Goal: Information Seeking & Learning: Find specific fact

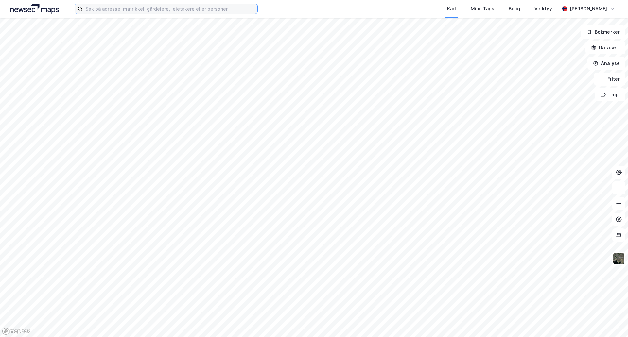
click at [255, 8] on input at bounding box center [170, 9] width 175 height 10
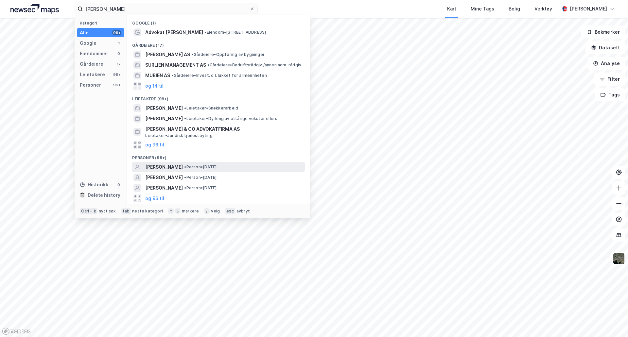
click at [256, 167] on div "[PERSON_NAME] • Person • [DATE]" at bounding box center [224, 167] width 158 height 8
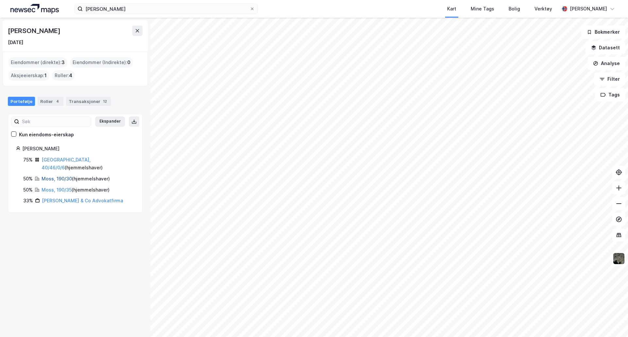
click at [55, 176] on link "Moss, 190/30" at bounding box center [57, 179] width 30 height 6
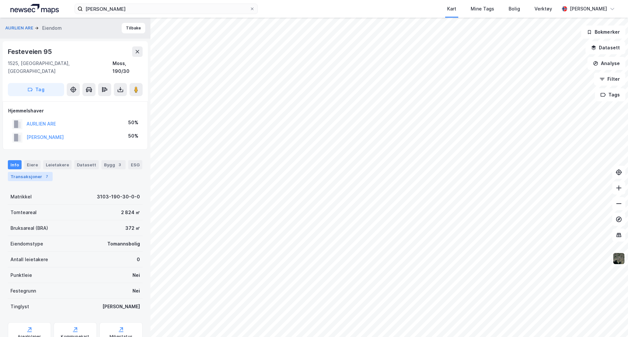
click at [44, 173] on div "7" at bounding box center [47, 176] width 7 height 7
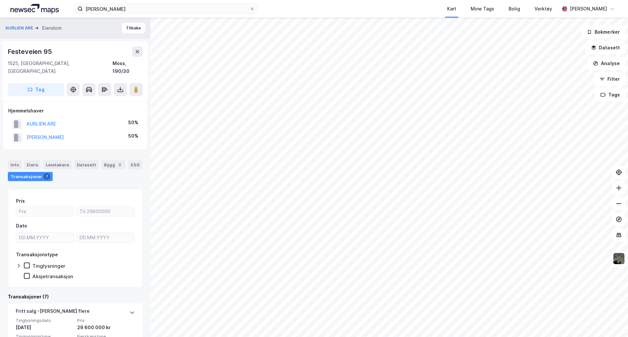
scroll to position [33, 0]
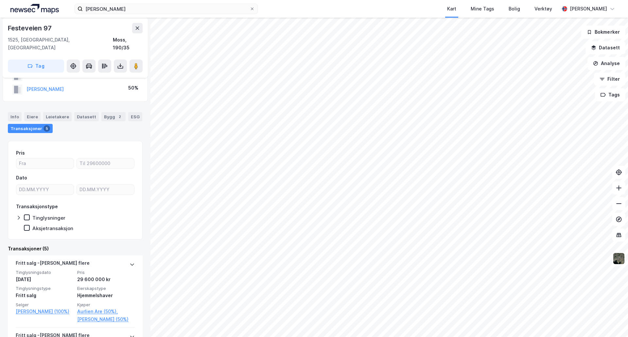
scroll to position [33, 0]
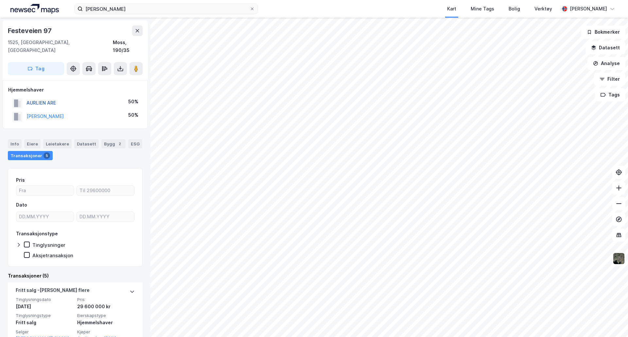
click at [0, 0] on button "AURLIEN ARE" at bounding box center [0, 0] width 0 height 0
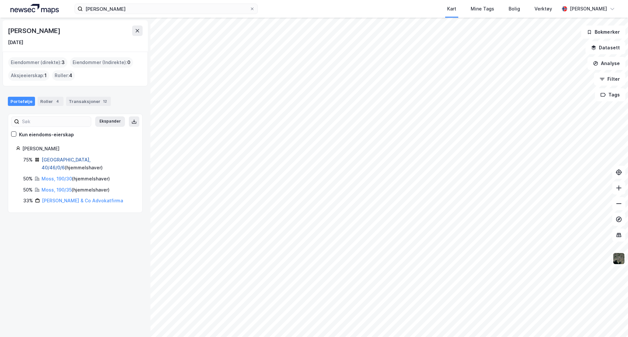
click at [62, 158] on link "[GEOGRAPHIC_DATA], 40/46/0/6" at bounding box center [66, 163] width 49 height 13
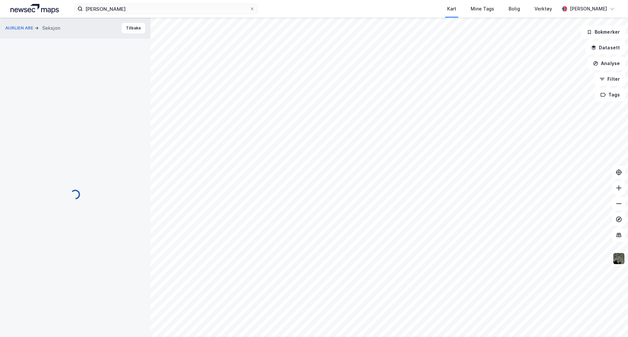
scroll to position [33, 0]
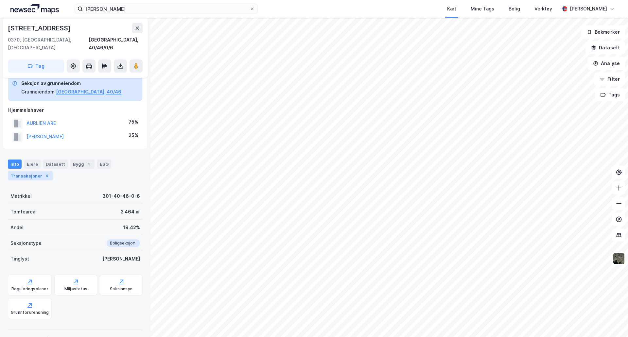
click at [33, 171] on div "Transaksjoner 4" at bounding box center [30, 175] width 45 height 9
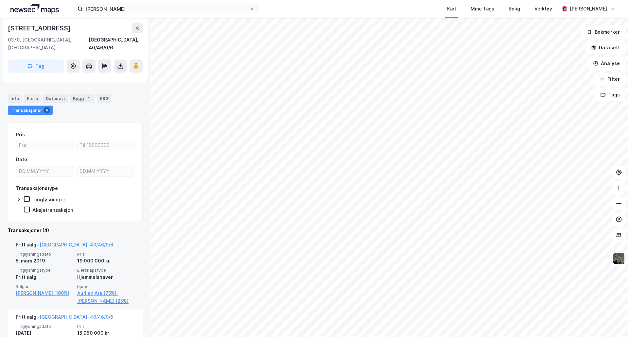
scroll to position [164, 0]
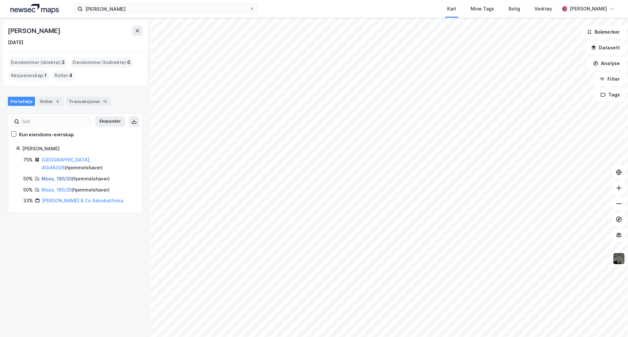
click at [47, 176] on link "Moss, 190/30" at bounding box center [57, 179] width 30 height 6
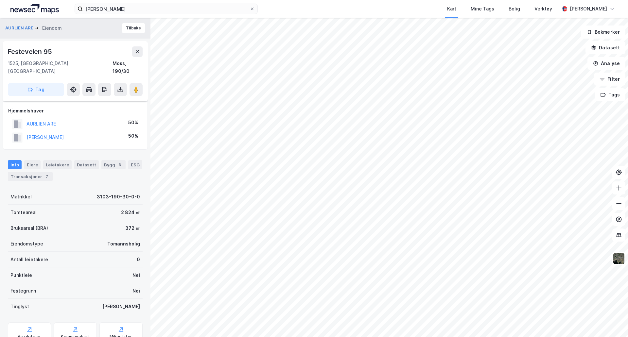
scroll to position [46, 0]
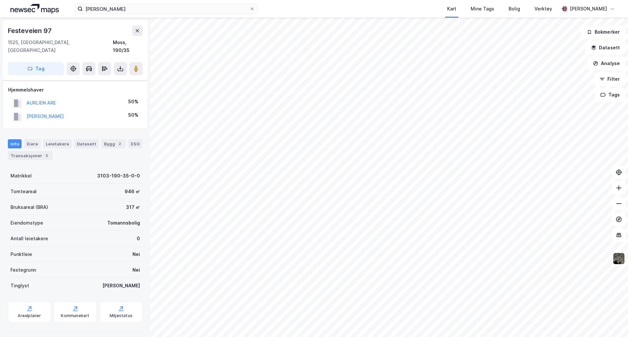
scroll to position [25, 0]
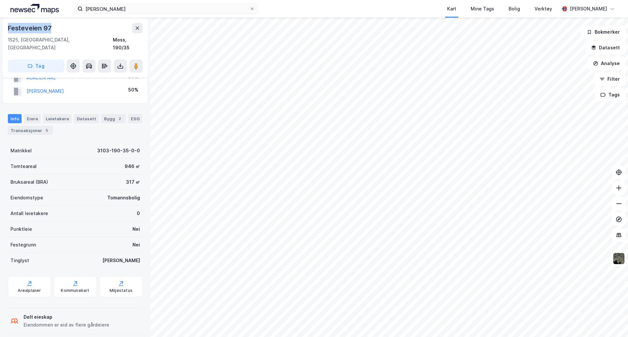
drag, startPoint x: 63, startPoint y: 27, endPoint x: 5, endPoint y: 28, distance: 58.6
click at [5, 28] on div "Festeveien 97 1525, [GEOGRAPHIC_DATA], Østfold Moss, 190/35 Tag" at bounding box center [75, 48] width 145 height 60
copy div "Festeveien 97"
click at [123, 6] on input "[PERSON_NAME]" at bounding box center [166, 9] width 167 height 10
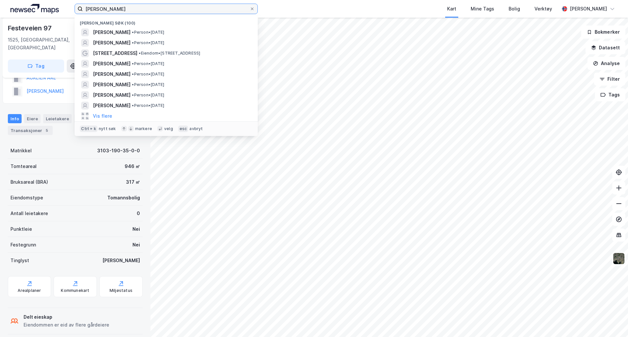
click at [122, 7] on input "[PERSON_NAME]" at bounding box center [166, 9] width 167 height 10
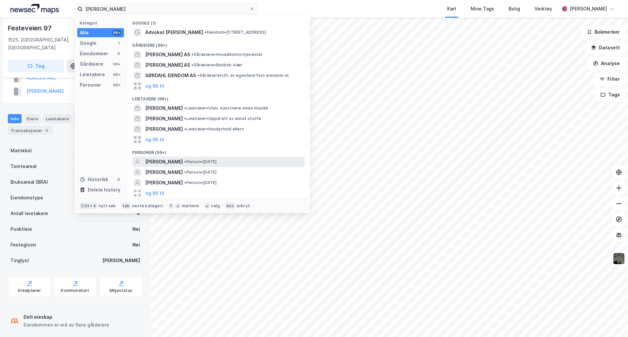
click at [186, 160] on span "•" at bounding box center [185, 161] width 2 height 5
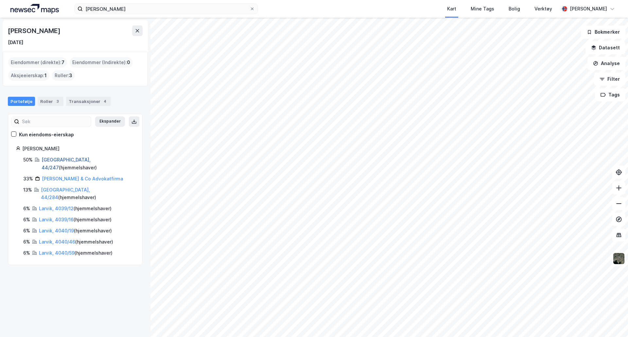
click at [54, 159] on link "[GEOGRAPHIC_DATA], 44/247" at bounding box center [66, 163] width 49 height 13
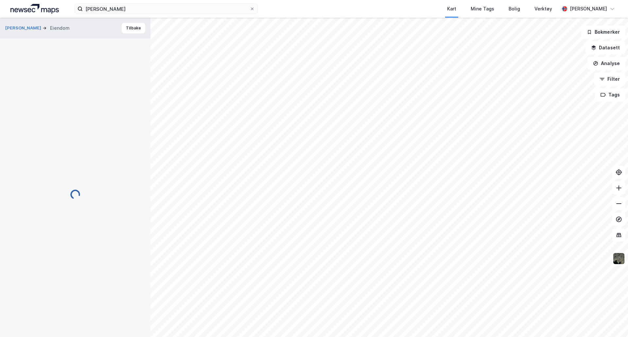
scroll to position [25, 0]
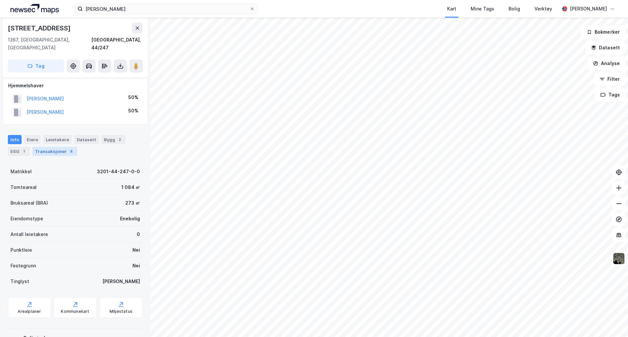
click at [55, 147] on div "Transaksjoner 8" at bounding box center [54, 151] width 45 height 9
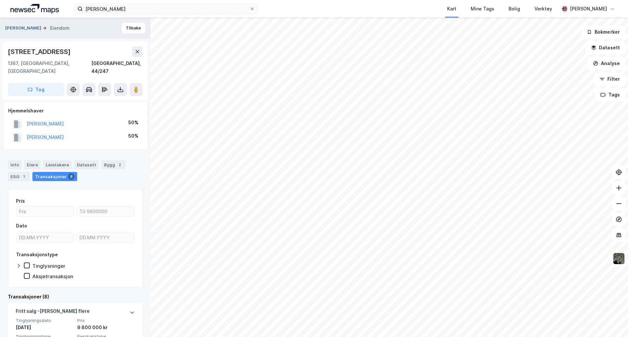
click at [26, 26] on button "[PERSON_NAME]" at bounding box center [23, 28] width 37 height 7
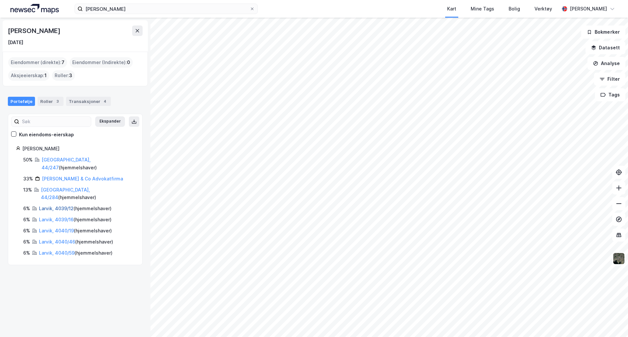
click at [52, 206] on link "Larvik, 4039/12" at bounding box center [56, 209] width 35 height 6
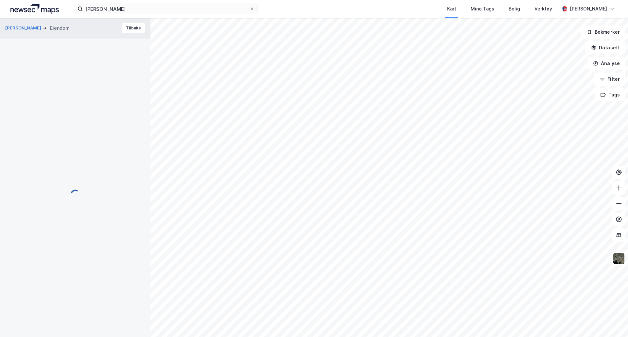
scroll to position [1, 0]
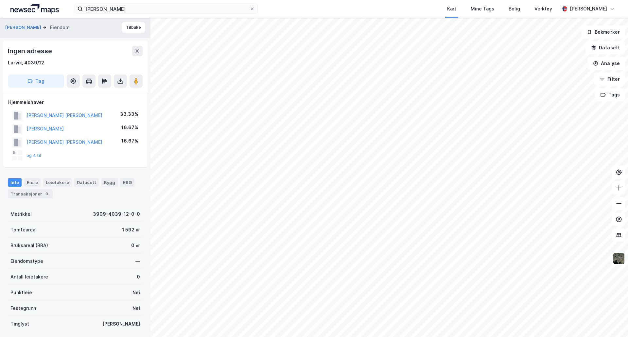
click at [114, 3] on div "[PERSON_NAME] Kart Mine Tags Bolig Verktøy [PERSON_NAME]" at bounding box center [314, 9] width 628 height 18
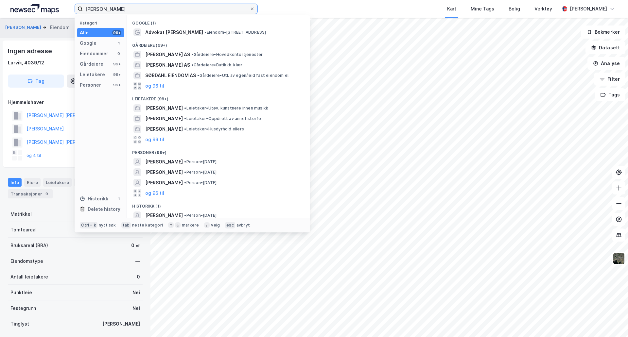
click at [109, 8] on input "[PERSON_NAME]" at bounding box center [166, 9] width 167 height 10
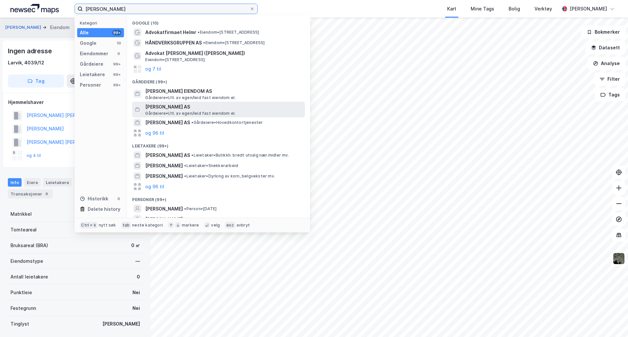
scroll to position [27, 0]
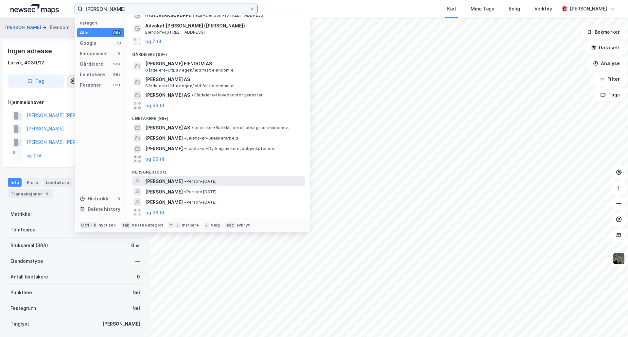
type input "[PERSON_NAME]"
click at [276, 180] on div "[PERSON_NAME] • Person • [DATE]" at bounding box center [224, 182] width 158 height 8
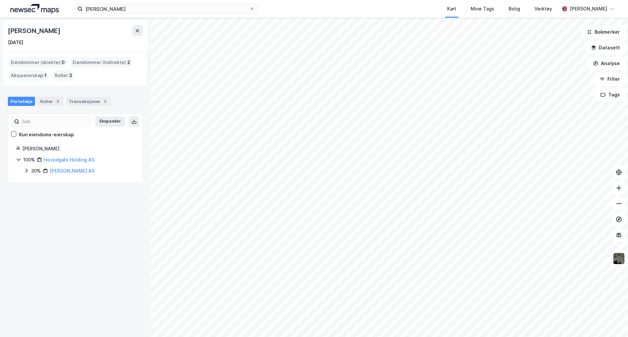
click at [29, 169] on icon at bounding box center [26, 170] width 5 height 5
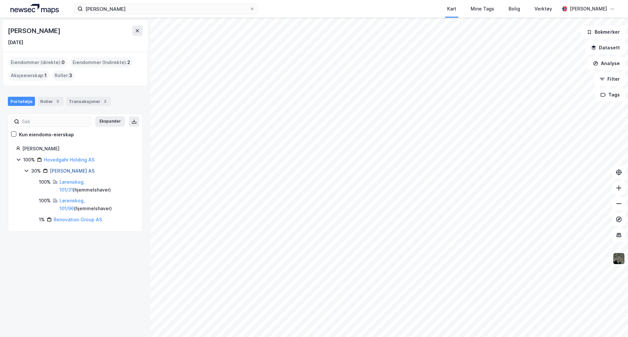
click at [64, 170] on link "[PERSON_NAME] AS" at bounding box center [72, 171] width 45 height 6
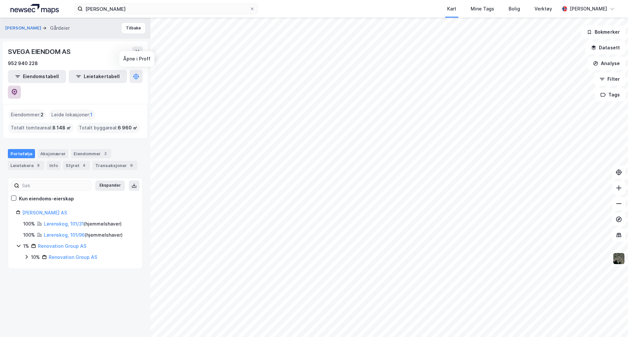
click at [18, 89] on icon at bounding box center [14, 92] width 7 height 7
click at [44, 7] on img at bounding box center [34, 9] width 48 height 10
